Goal: Task Accomplishment & Management: Use online tool/utility

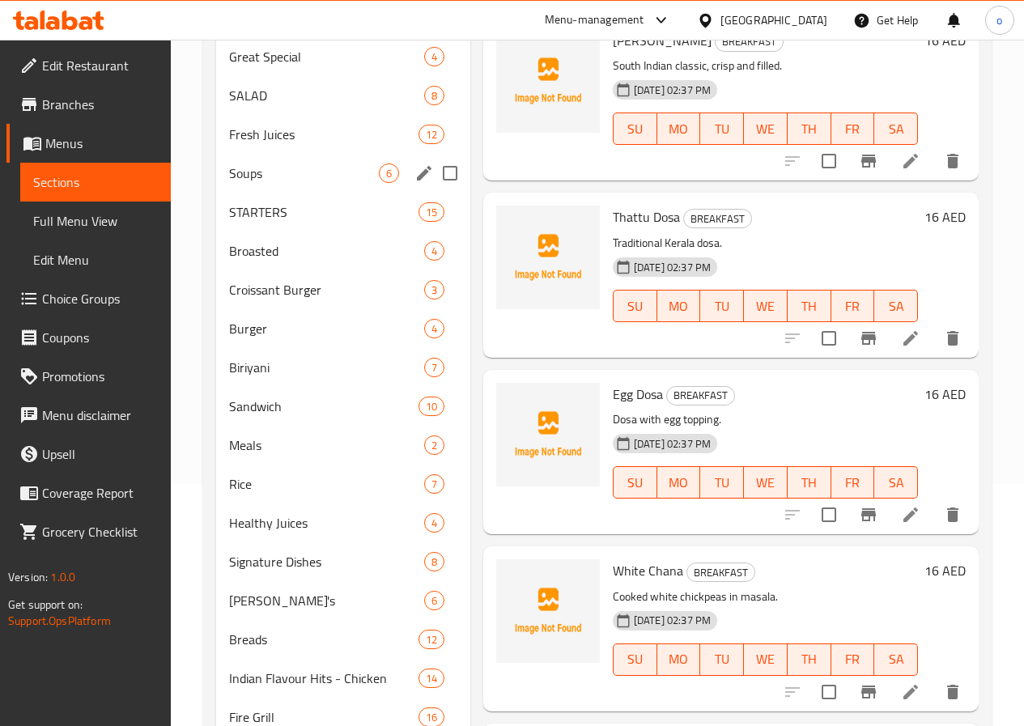
scroll to position [243, 0]
click at [290, 454] on span "Meals" at bounding box center [304, 444] width 150 height 19
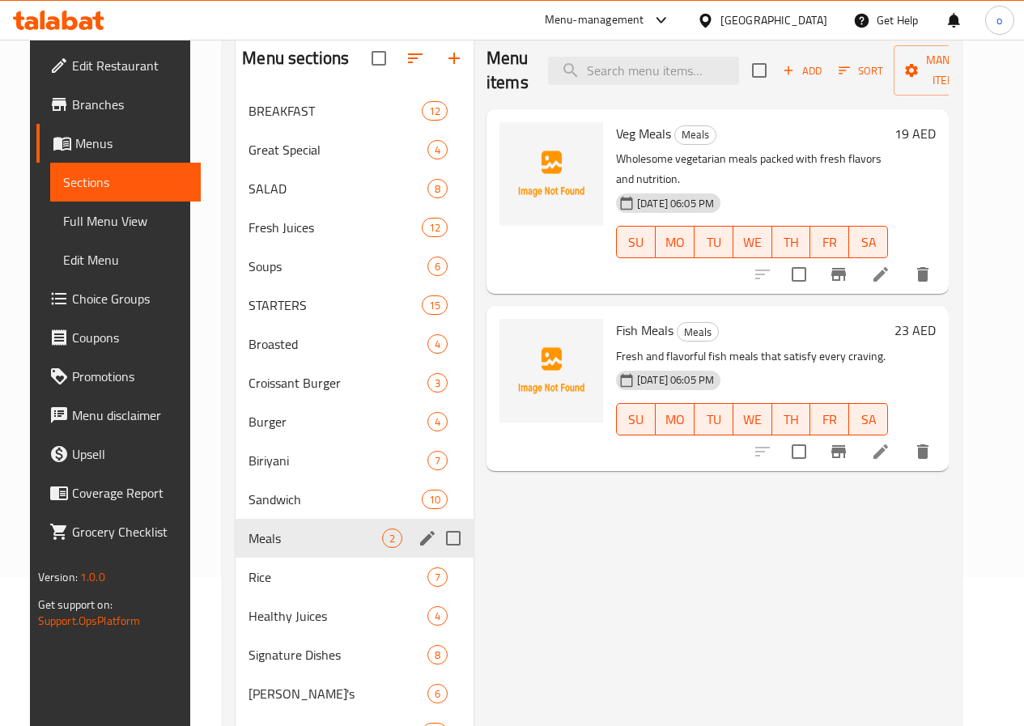
scroll to position [243, 0]
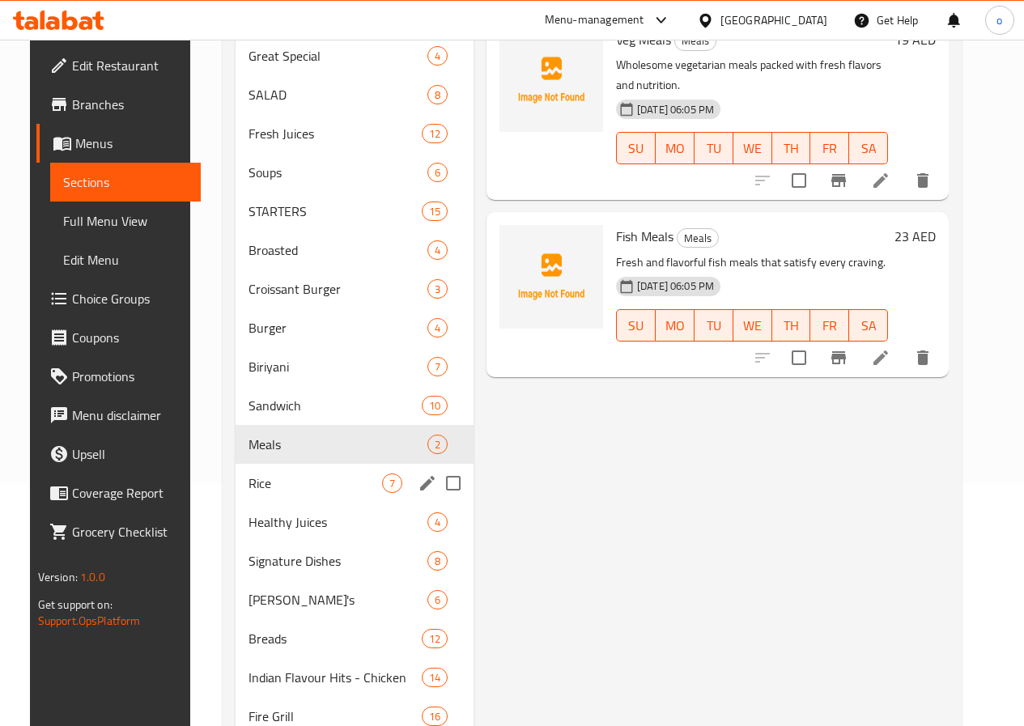
click at [275, 493] on span "Rice" at bounding box center [316, 483] width 134 height 19
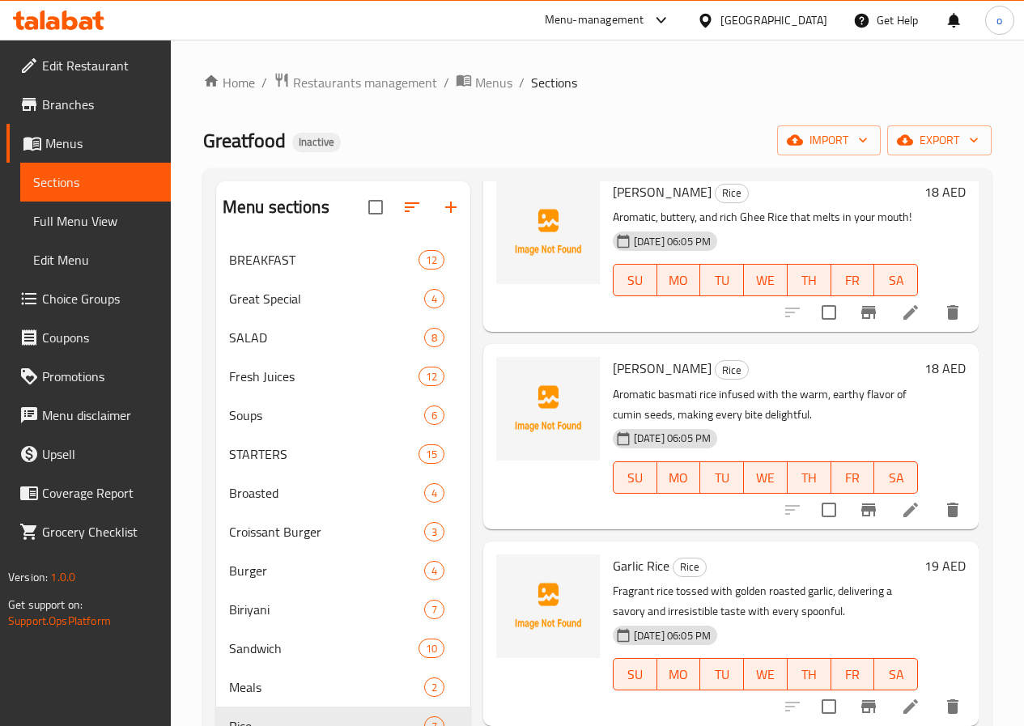
click at [96, 221] on span "Full Menu View" at bounding box center [95, 220] width 125 height 19
click at [107, 175] on span "Sections" at bounding box center [95, 181] width 125 height 19
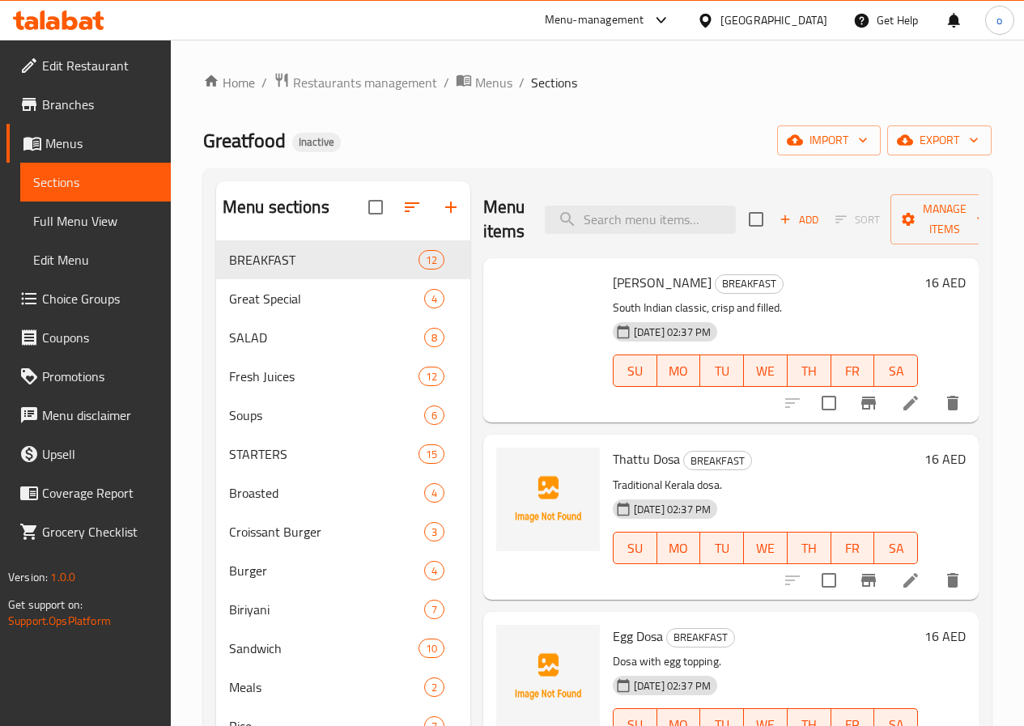
scroll to position [567, 0]
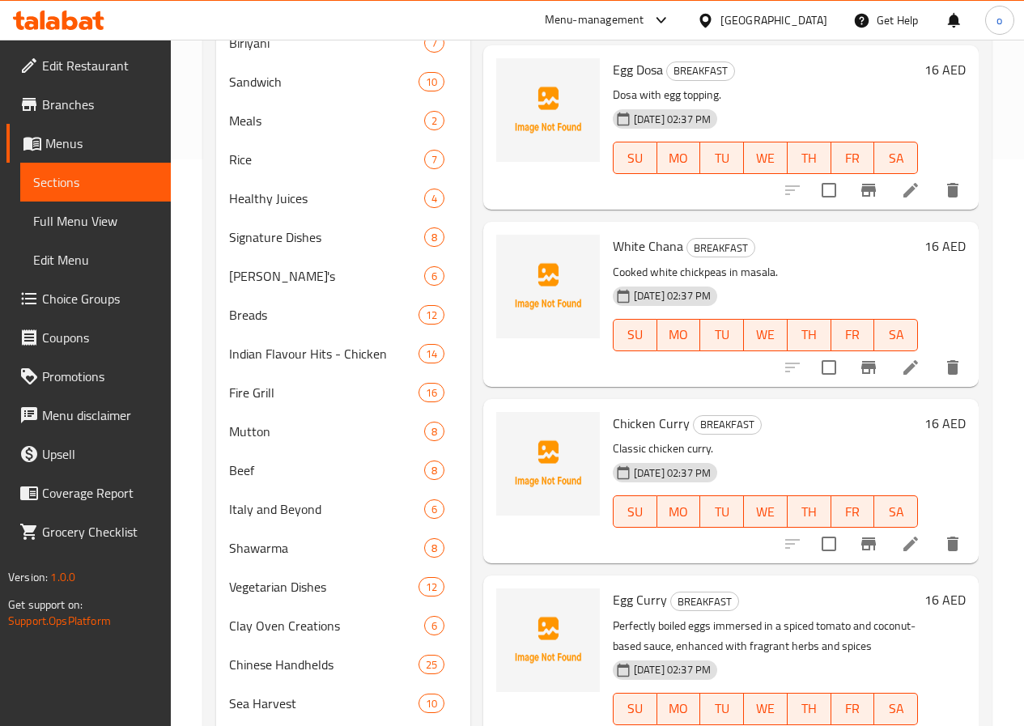
click at [88, 215] on span "Full Menu View" at bounding box center [95, 220] width 125 height 19
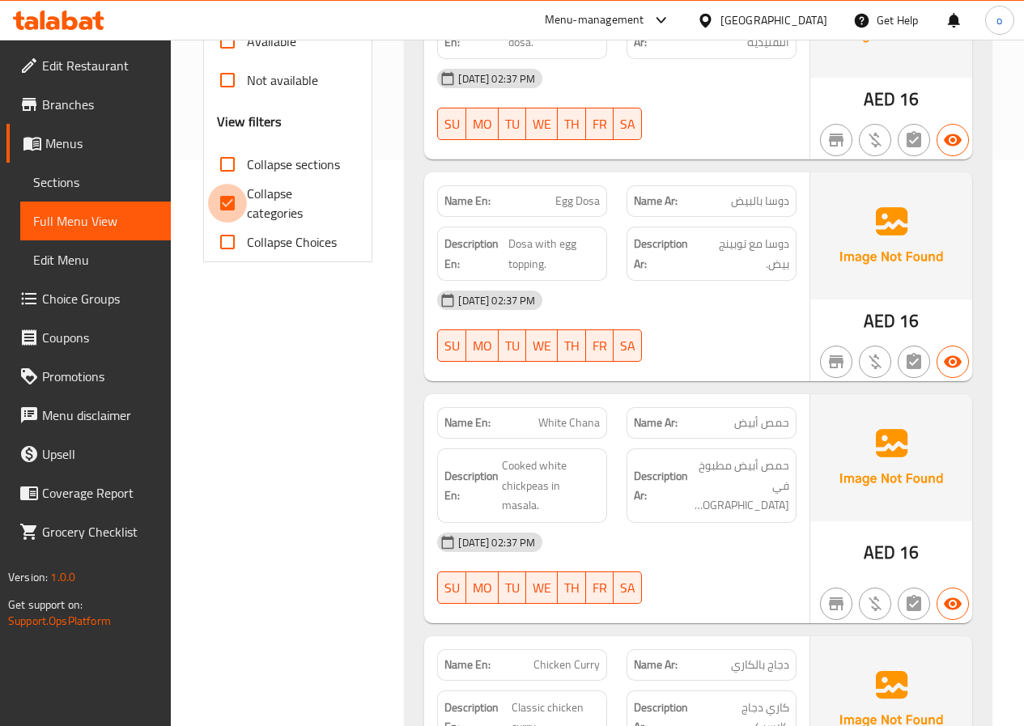
click at [231, 200] on input "Collapse categories" at bounding box center [227, 203] width 39 height 39
checkbox input "false"
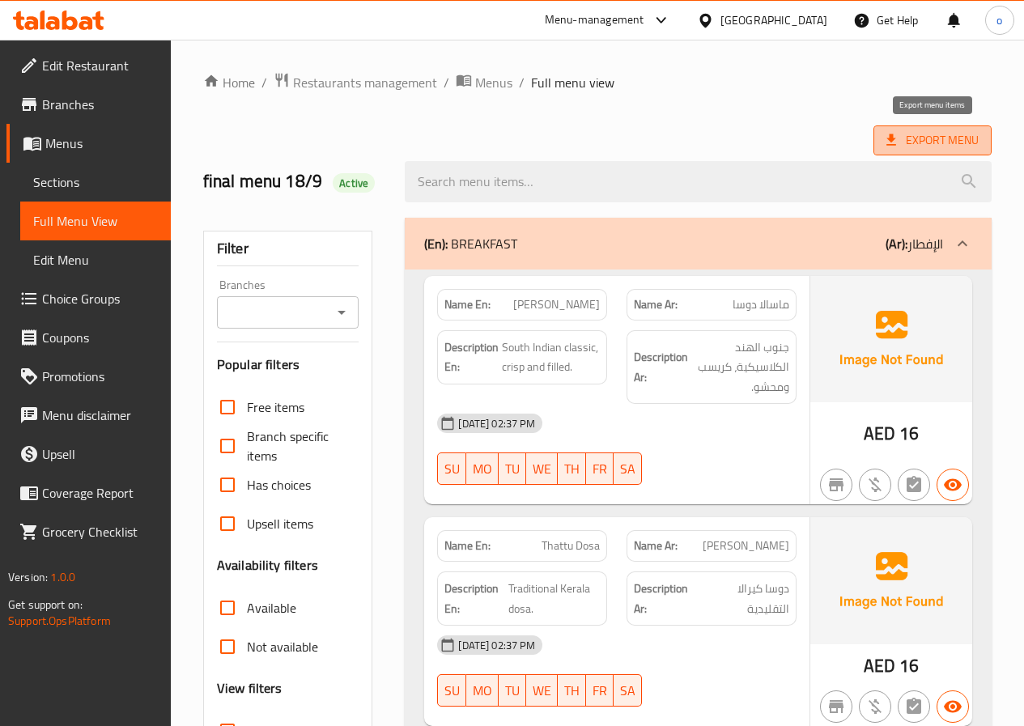
click at [907, 132] on span "Export Menu" at bounding box center [933, 140] width 92 height 20
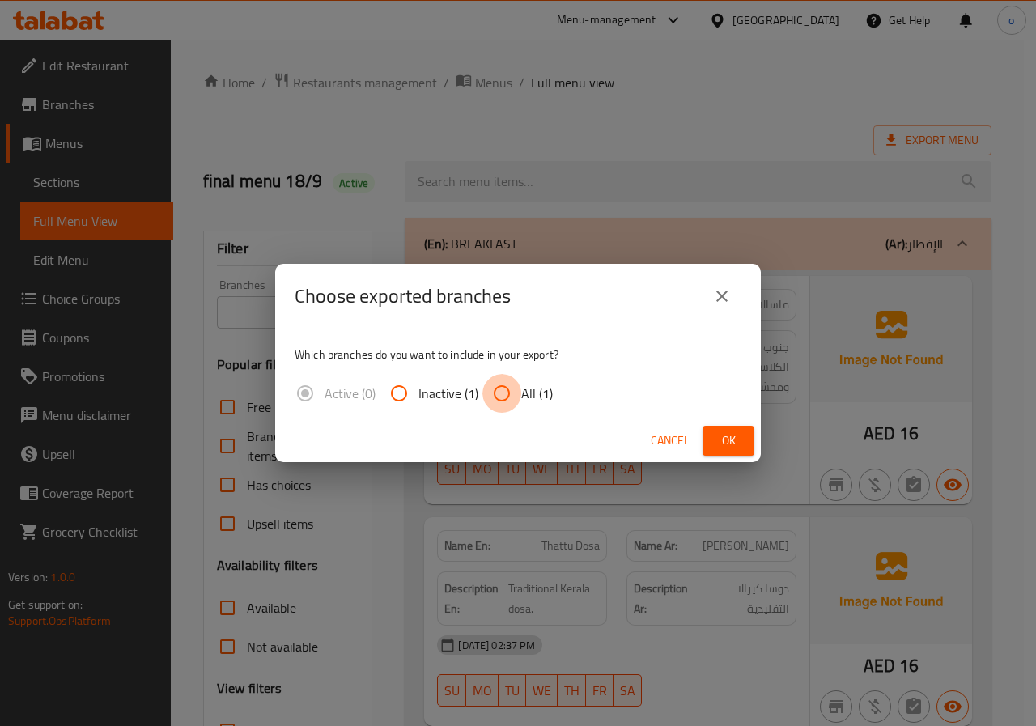
click at [500, 390] on input "All (1)" at bounding box center [502, 393] width 39 height 39
radio input "true"
click at [722, 438] on span "Ok" at bounding box center [729, 441] width 26 height 20
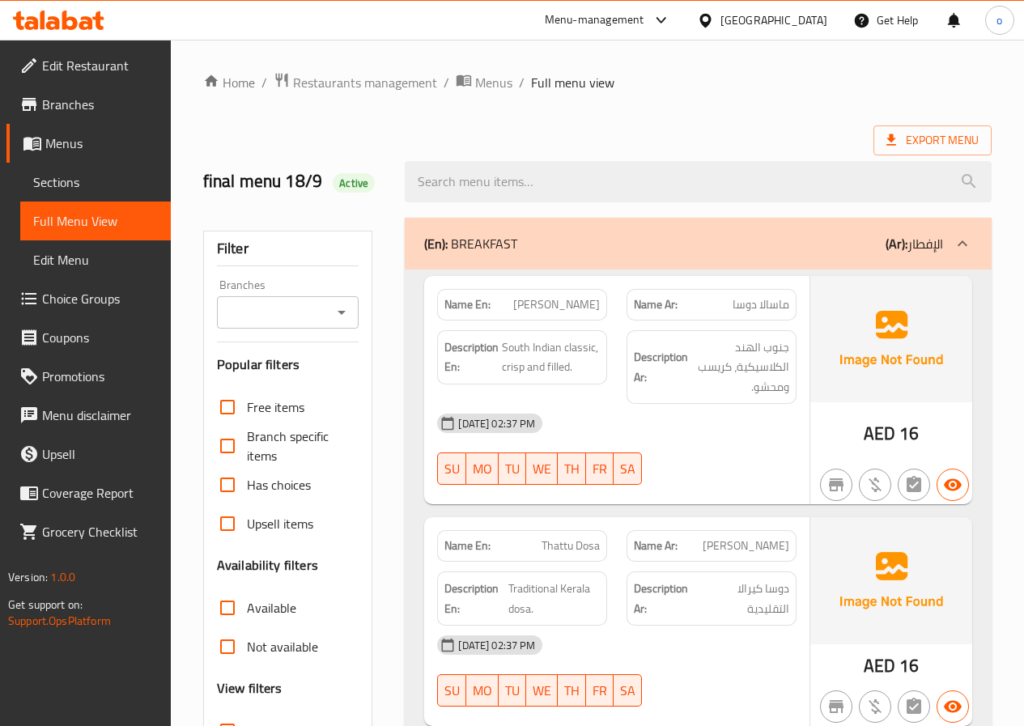
click at [965, 85] on ol "Home / Restaurants management / Menus / Full menu view" at bounding box center [597, 82] width 789 height 21
